Goal: Task Accomplishment & Management: Use online tool/utility

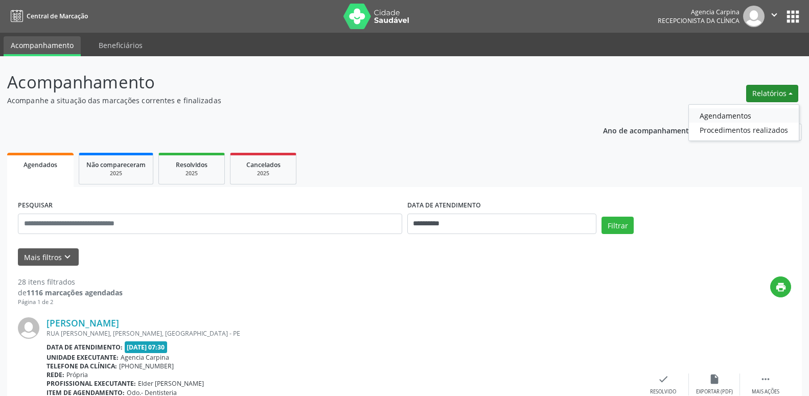
click at [741, 114] on link "Agendamentos" at bounding box center [744, 115] width 110 height 14
select select "*"
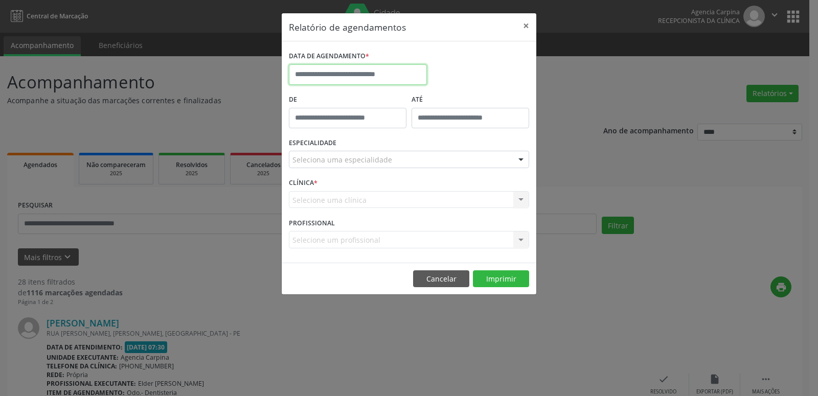
click at [413, 71] on input "text" at bounding box center [358, 74] width 138 height 20
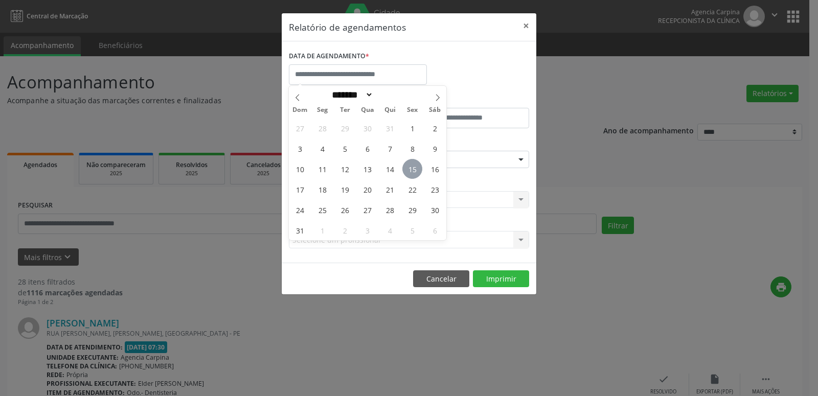
click at [418, 169] on span "15" at bounding box center [412, 169] width 20 height 20
type input "**********"
click at [418, 169] on span "15" at bounding box center [412, 169] width 20 height 20
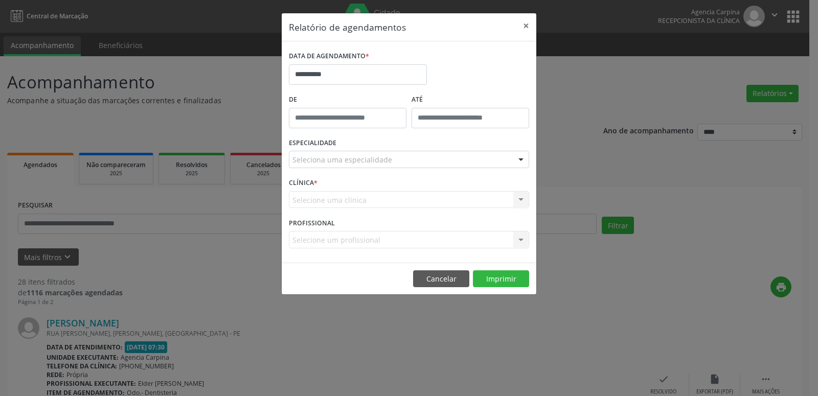
click at [524, 155] on div at bounding box center [520, 159] width 15 height 17
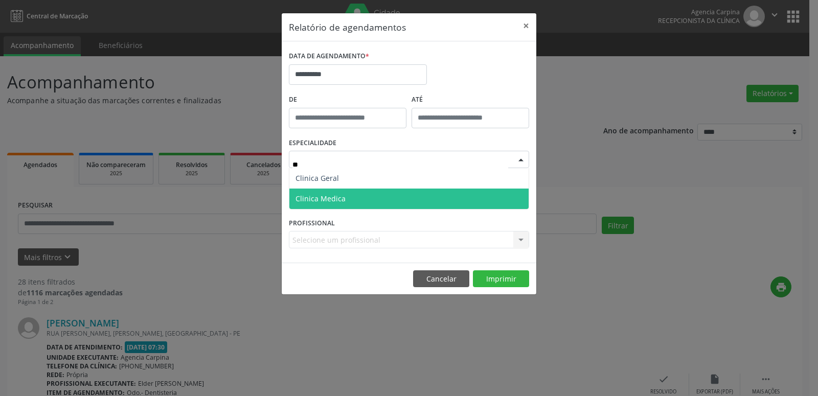
type input "***"
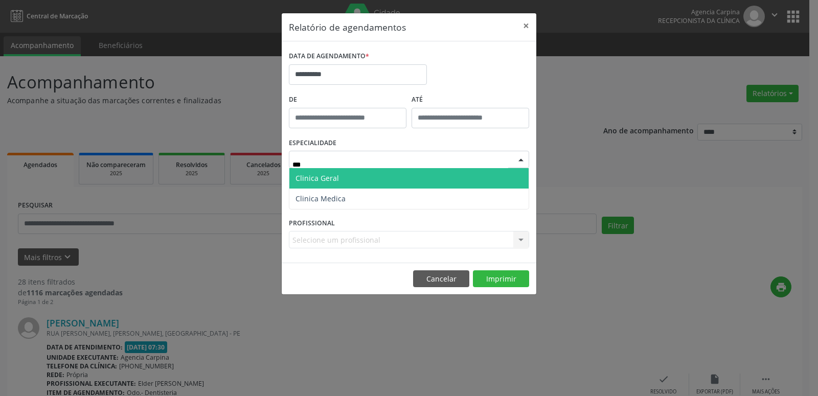
click at [404, 172] on span "Clinica Geral" at bounding box center [408, 178] width 239 height 20
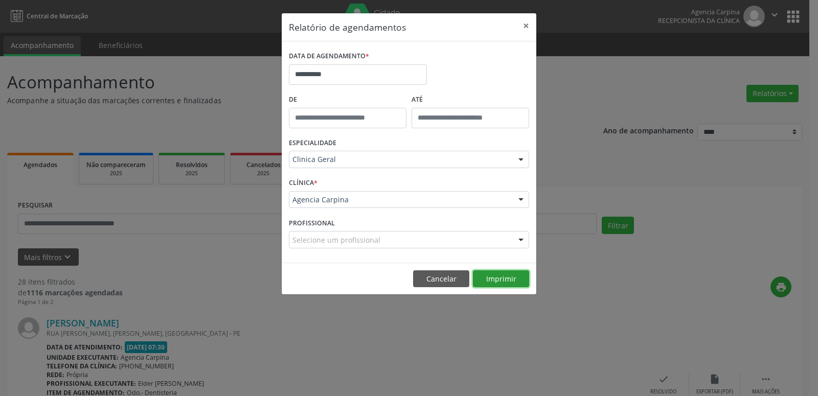
click at [514, 284] on button "Imprimir" at bounding box center [501, 278] width 56 height 17
click at [526, 24] on button "×" at bounding box center [526, 25] width 20 height 25
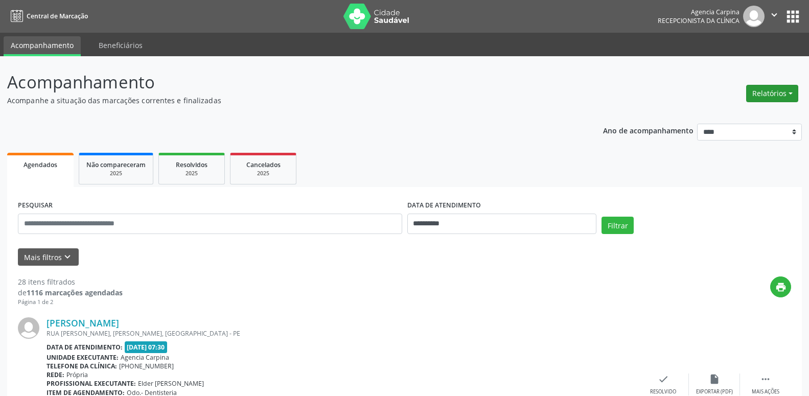
click at [789, 93] on button "Relatórios" at bounding box center [772, 93] width 52 height 17
click at [739, 115] on link "Agendamentos" at bounding box center [744, 115] width 110 height 14
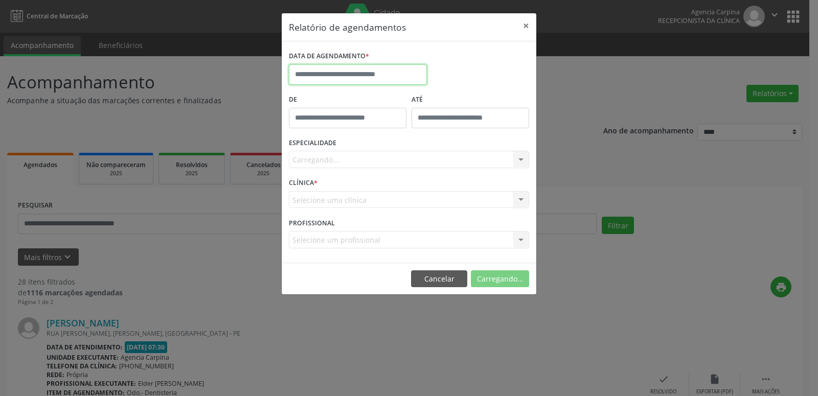
click at [340, 70] on input "text" at bounding box center [358, 74] width 138 height 20
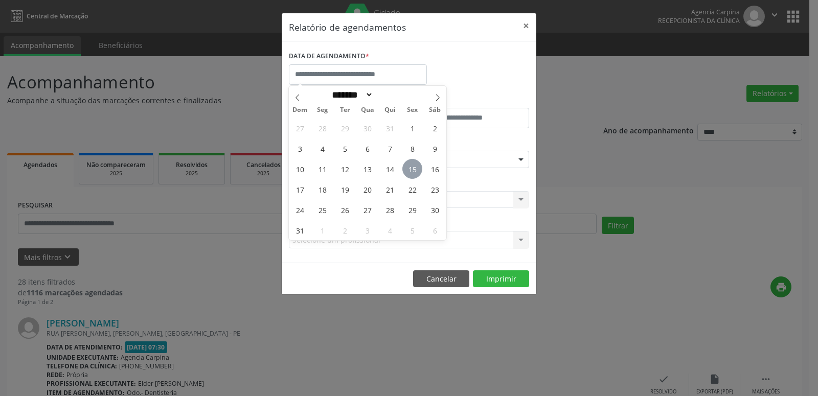
click at [413, 167] on span "15" at bounding box center [412, 169] width 20 height 20
type input "**********"
click at [413, 167] on span "15" at bounding box center [412, 169] width 20 height 20
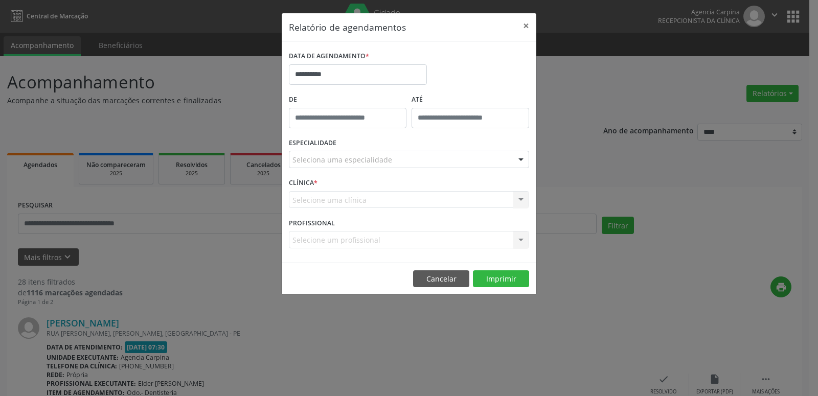
click at [524, 157] on div at bounding box center [520, 159] width 15 height 17
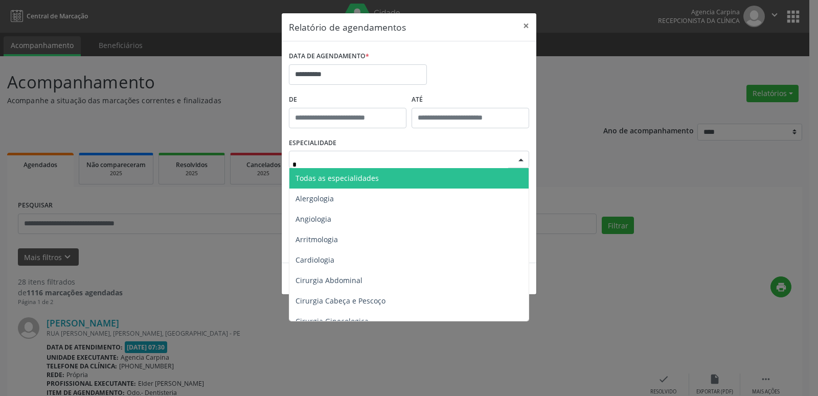
type input "**"
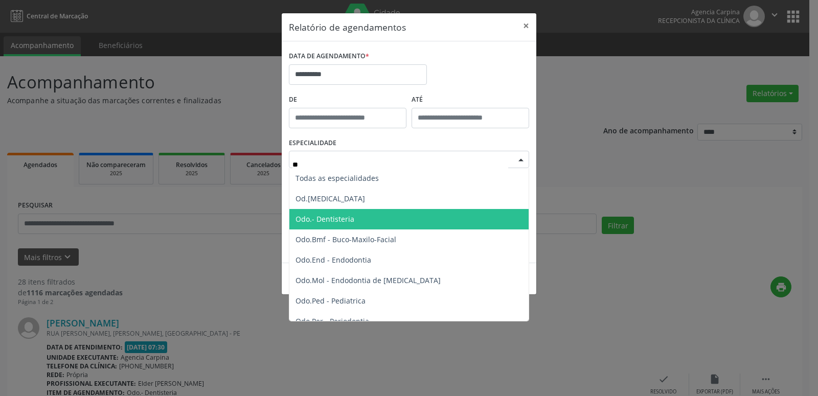
click at [405, 218] on span "Odo.- Dentisteria" at bounding box center [409, 219] width 241 height 20
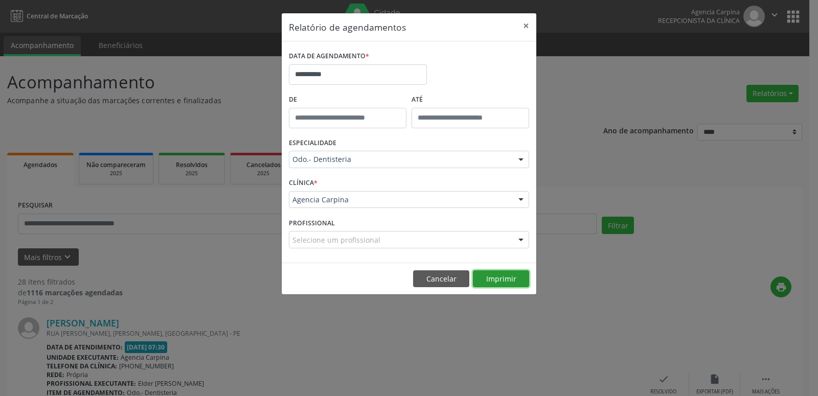
click at [486, 273] on button "Imprimir" at bounding box center [501, 278] width 56 height 17
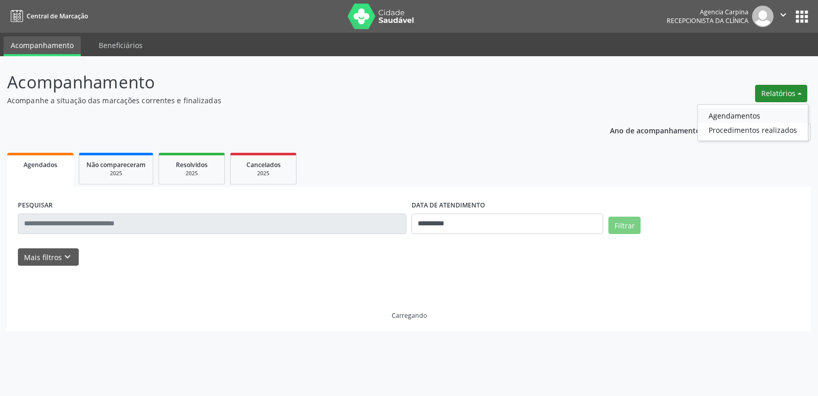
click at [752, 114] on link "Agendamentos" at bounding box center [753, 115] width 110 height 14
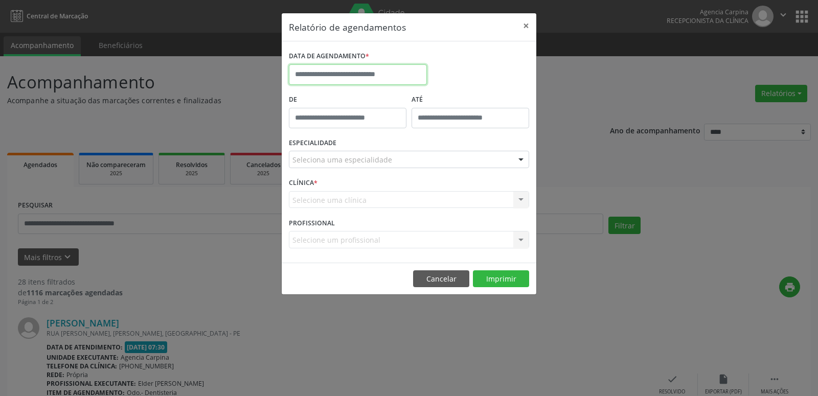
click at [318, 72] on input "text" at bounding box center [358, 74] width 138 height 20
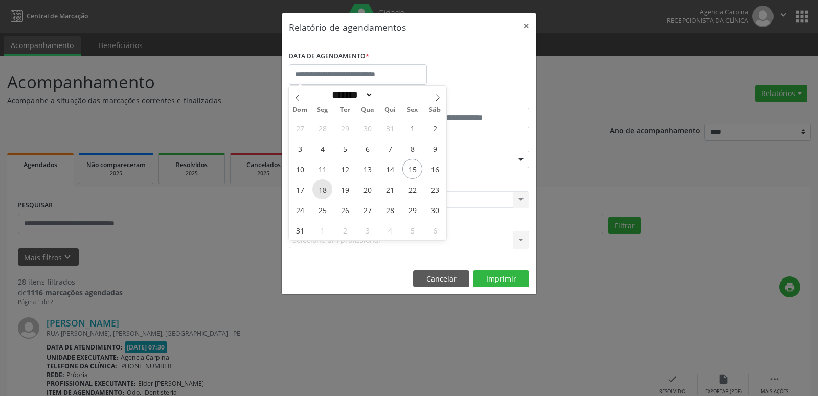
click at [323, 187] on span "18" at bounding box center [322, 189] width 20 height 20
type input "**********"
click at [323, 187] on span "18" at bounding box center [322, 189] width 20 height 20
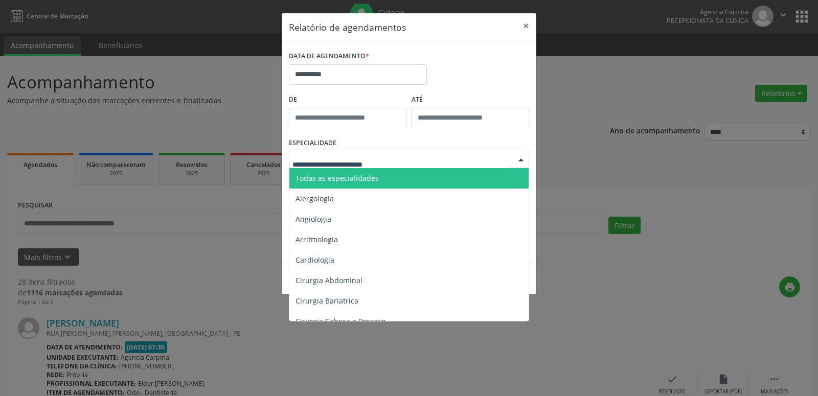
click at [524, 158] on div at bounding box center [520, 159] width 15 height 17
click at [491, 179] on span "Todas as especialidades" at bounding box center [409, 178] width 241 height 20
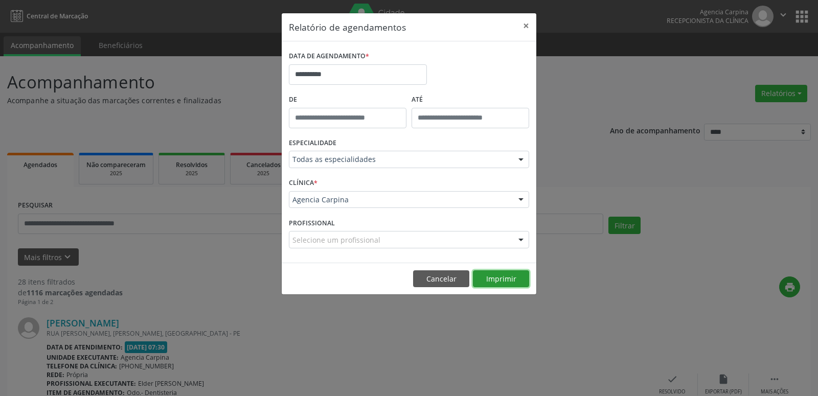
click at [486, 280] on button "Imprimir" at bounding box center [501, 278] width 56 height 17
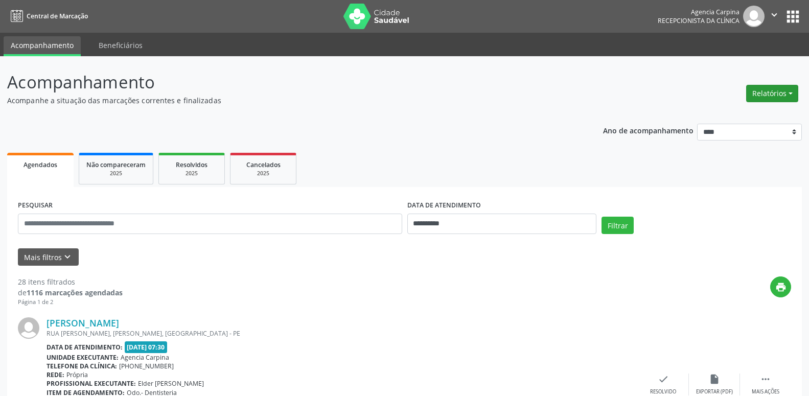
click at [760, 92] on button "Relatórios" at bounding box center [772, 93] width 52 height 17
click at [742, 115] on link "Agendamentos" at bounding box center [744, 115] width 110 height 14
select select "*"
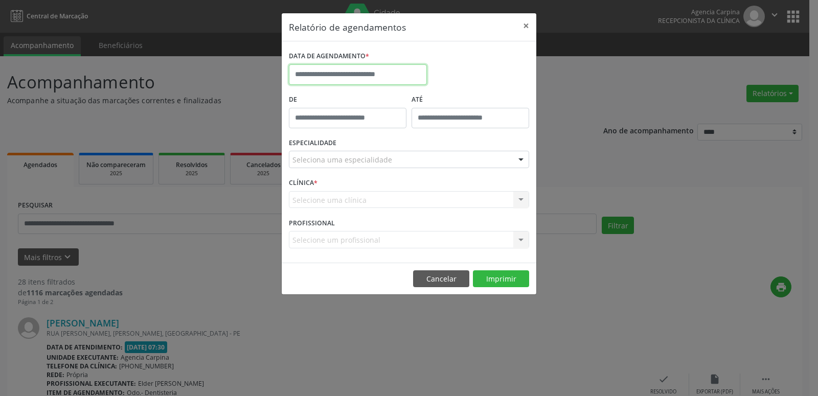
click at [377, 75] on input "text" at bounding box center [358, 74] width 138 height 20
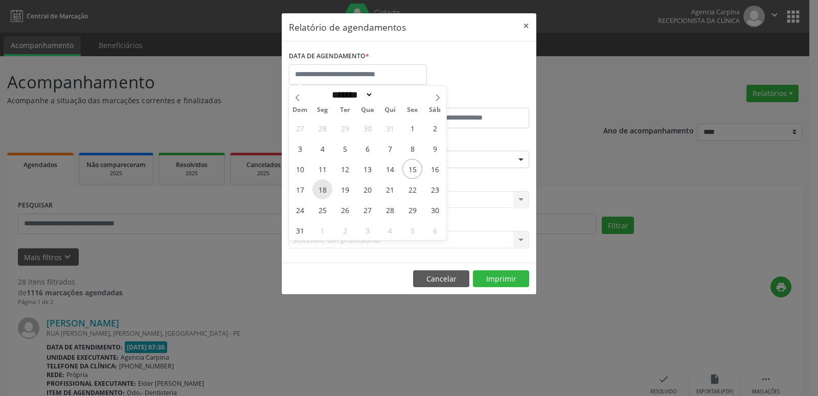
click at [320, 189] on span "18" at bounding box center [322, 189] width 20 height 20
type input "**********"
click at [320, 189] on span "18" at bounding box center [322, 189] width 20 height 20
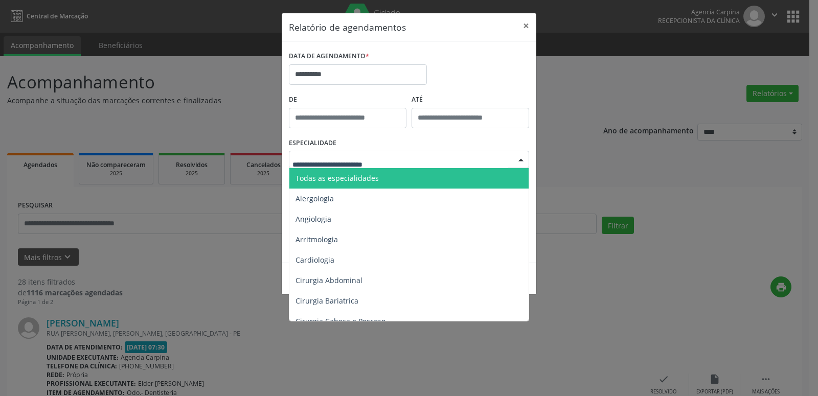
click at [379, 180] on span "Todas as especialidades" at bounding box center [409, 178] width 241 height 20
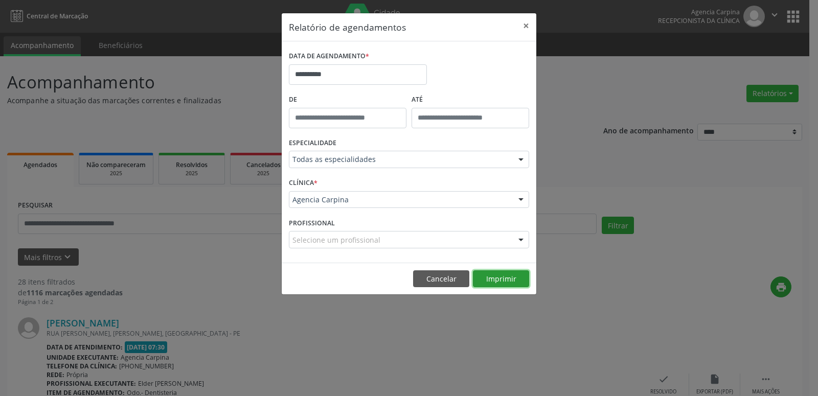
click at [504, 279] on button "Imprimir" at bounding box center [501, 278] width 56 height 17
